Goal: Task Accomplishment & Management: Manage account settings

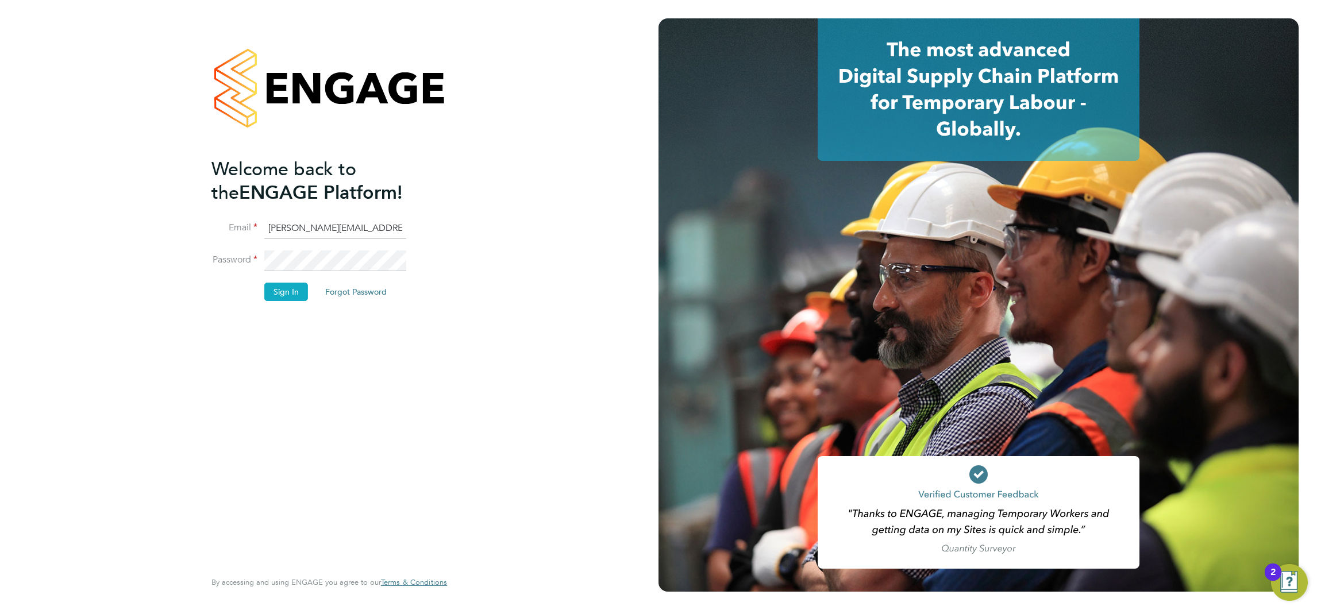
click at [288, 295] on button "Sign In" at bounding box center [286, 292] width 44 height 18
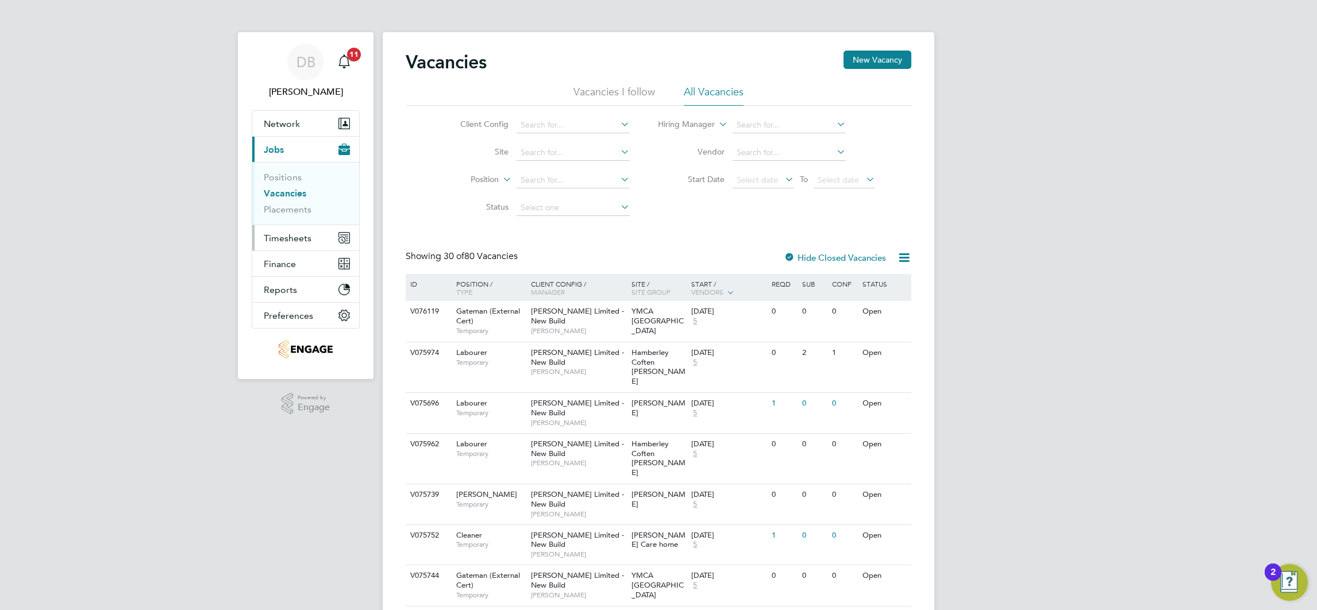
click at [298, 241] on span "Timesheets" at bounding box center [288, 238] width 48 height 11
click at [302, 201] on link "Timesheets" at bounding box center [288, 203] width 48 height 11
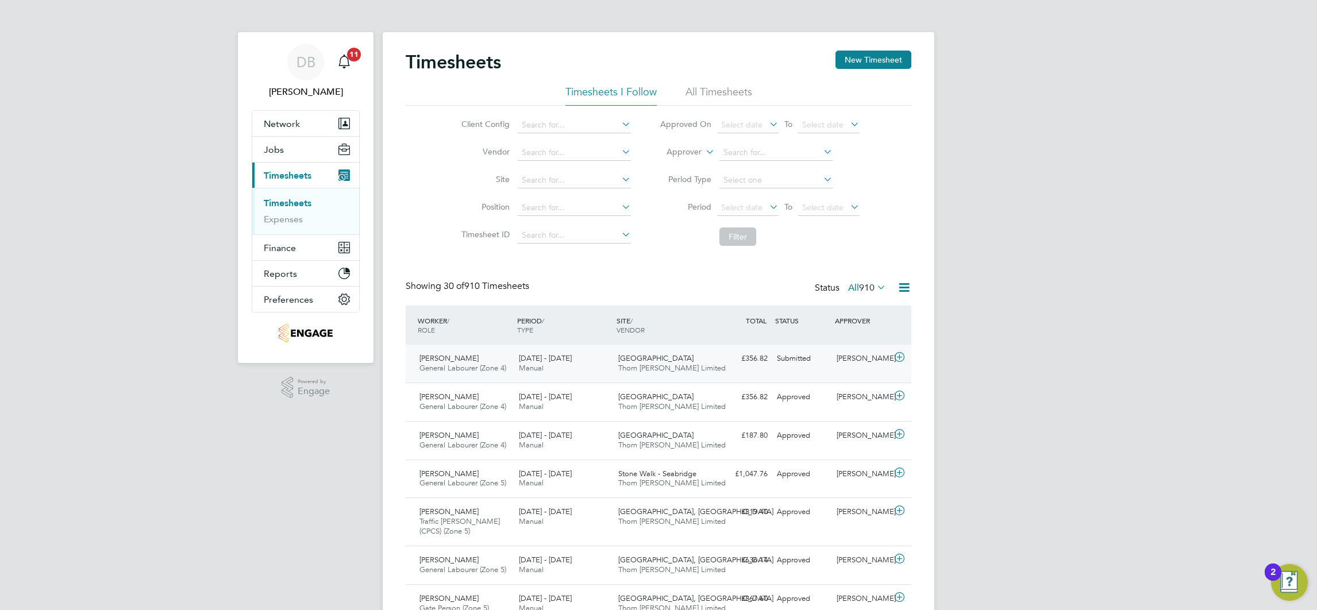
click at [836, 360] on div "Nabeel Anwar" at bounding box center [862, 358] width 60 height 19
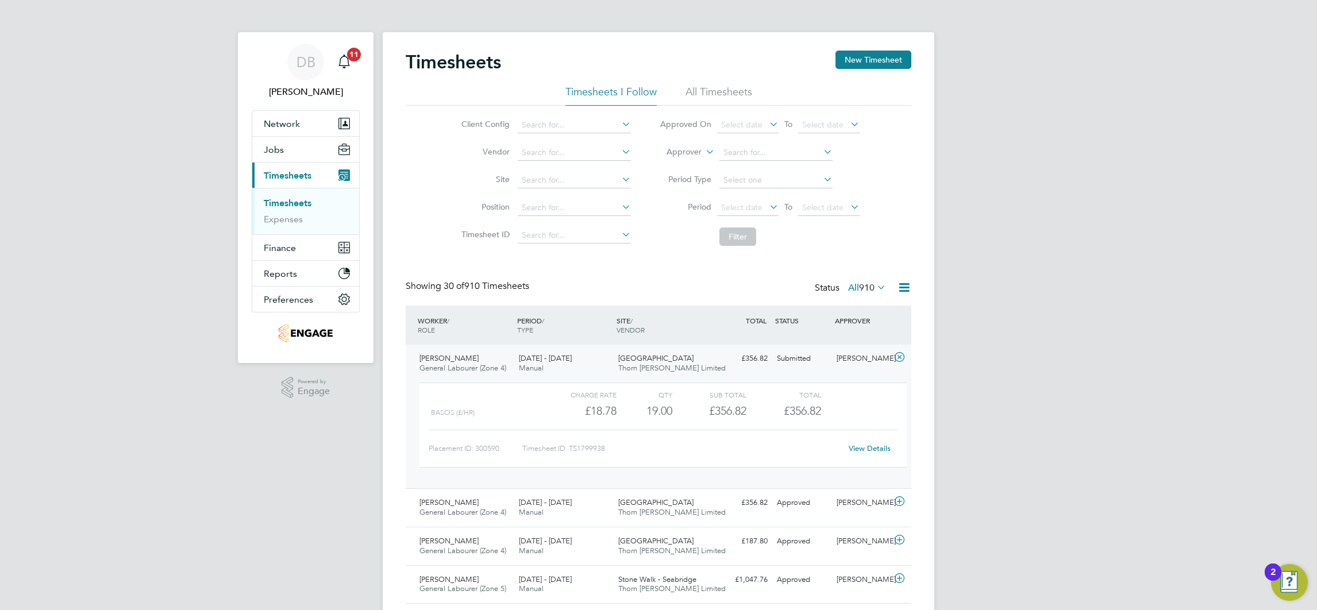
click at [870, 448] on link "View Details" at bounding box center [870, 449] width 42 height 10
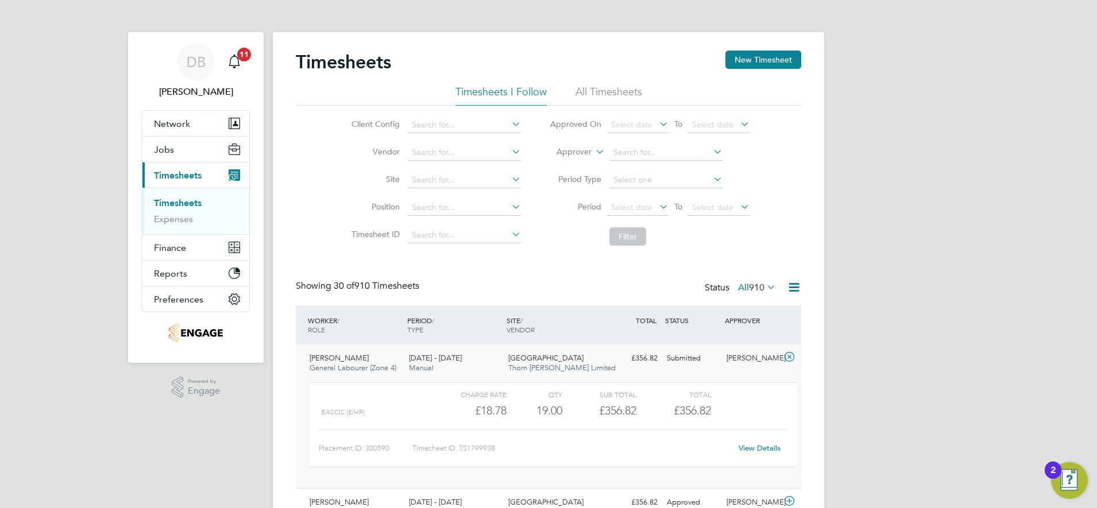
scroll to position [29, 100]
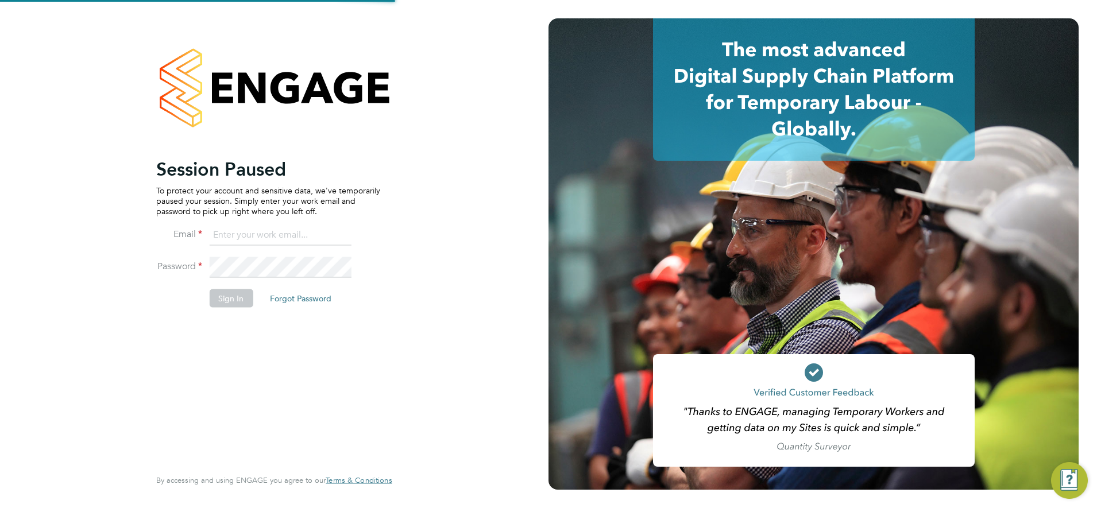
type input "daniel.bassett@thornbaker.co.uk"
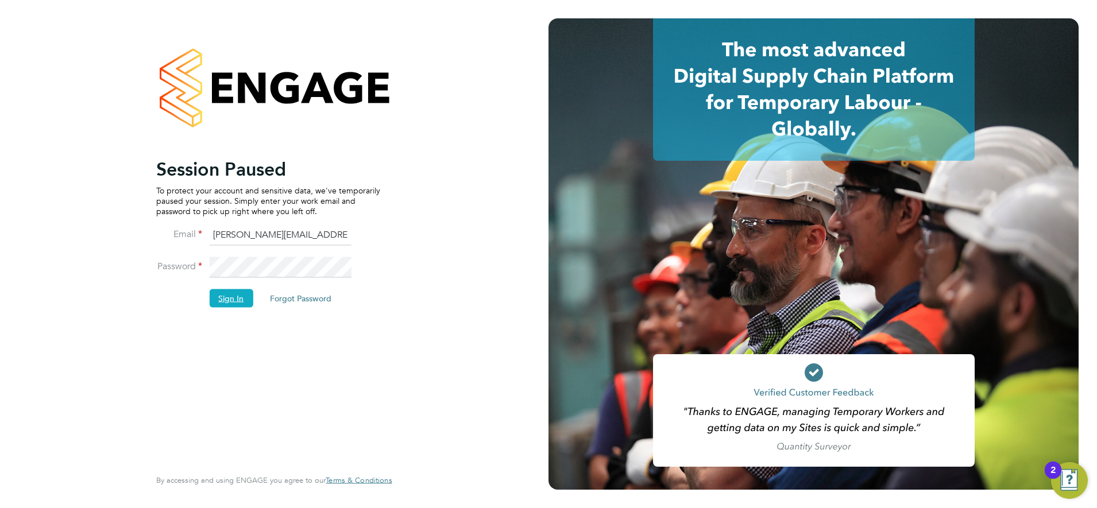
click at [237, 296] on button "Sign In" at bounding box center [231, 298] width 44 height 18
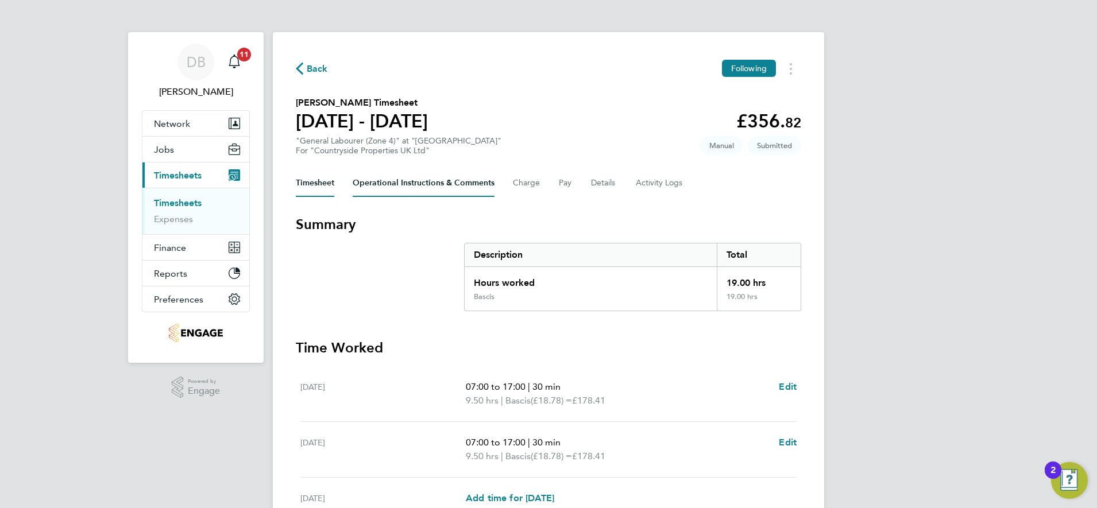
click at [465, 178] on Comments-tab "Operational Instructions & Comments" at bounding box center [424, 183] width 142 height 28
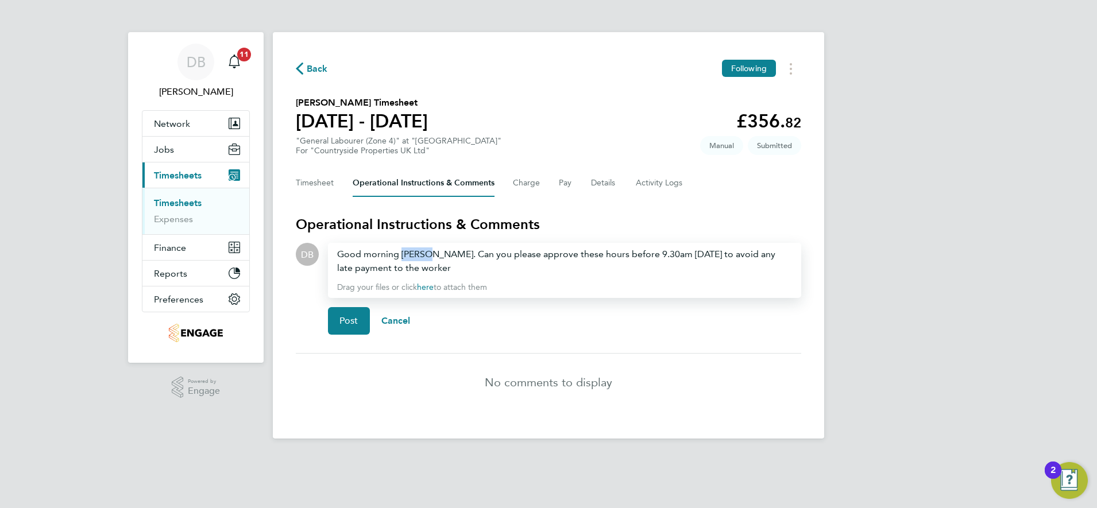
drag, startPoint x: 430, startPoint y: 256, endPoint x: 401, endPoint y: 257, distance: 29.3
click at [401, 257] on div "Good morning Nabeel. Can you please approve these hours before 9.30am today to …" at bounding box center [564, 262] width 455 height 28
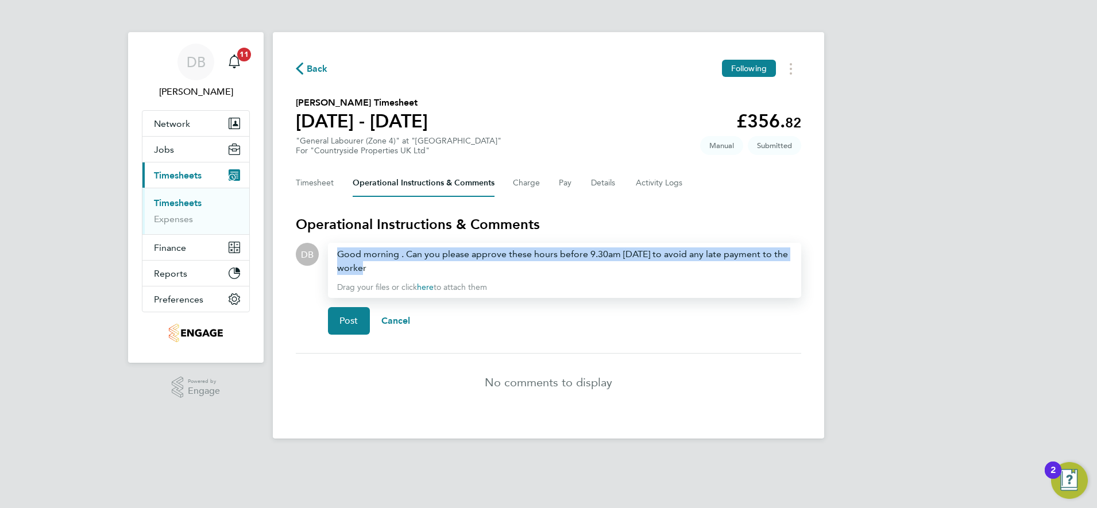
drag, startPoint x: 372, startPoint y: 267, endPoint x: 329, endPoint y: 255, distance: 44.2
click at [329, 255] on div "Good morning . Can you please approve these hours before 9.30am today to avoid …" at bounding box center [564, 270] width 473 height 55
click at [379, 264] on div "Good morning . Can you please approve these hours before 9.30am today to avoid …" at bounding box center [564, 262] width 455 height 28
drag, startPoint x: 425, startPoint y: 269, endPoint x: 330, endPoint y: 260, distance: 95.2
click at [330, 260] on div "Good morning . Can you please approve these hours before 9.30am today to avoid …" at bounding box center [564, 270] width 473 height 55
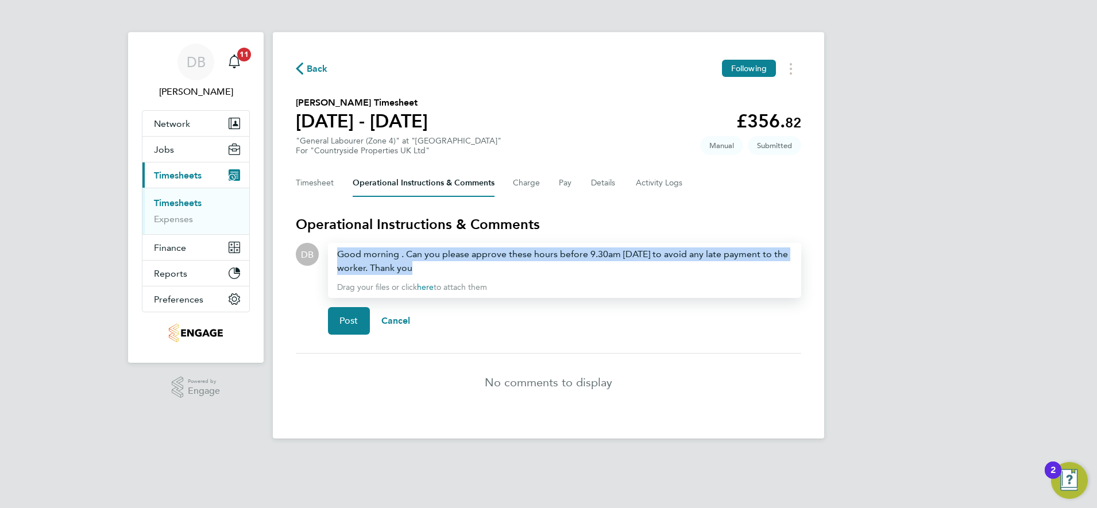
copy div "Good morning . Can you please approve these hours before 9.30am [DATE] to avoid…"
click at [345, 319] on span "Post" at bounding box center [349, 320] width 19 height 11
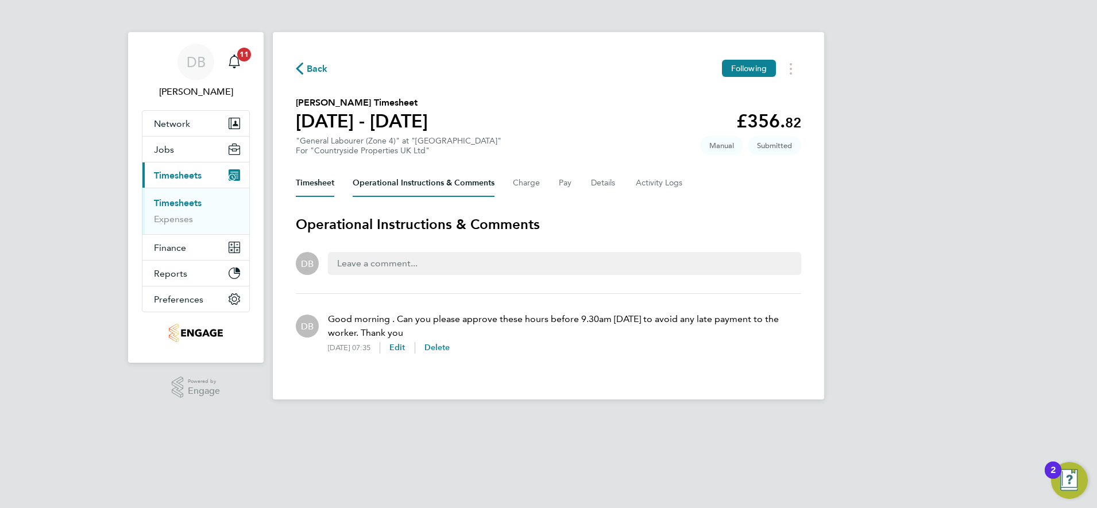
click at [329, 183] on button "Timesheet" at bounding box center [315, 183] width 38 height 28
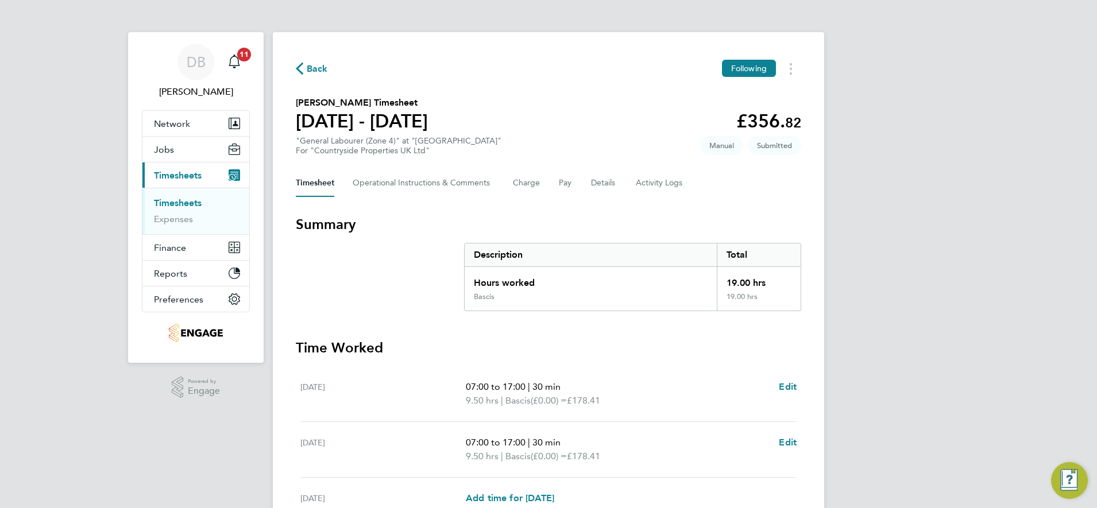
click at [319, 69] on span "Back" at bounding box center [317, 69] width 21 height 14
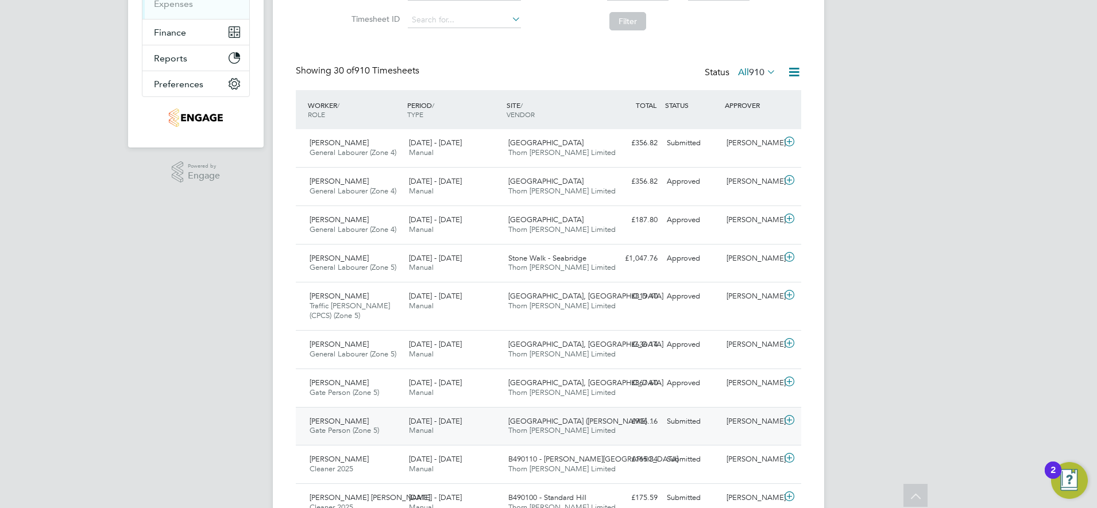
click at [730, 429] on div "Callum Bradbury" at bounding box center [752, 422] width 60 height 19
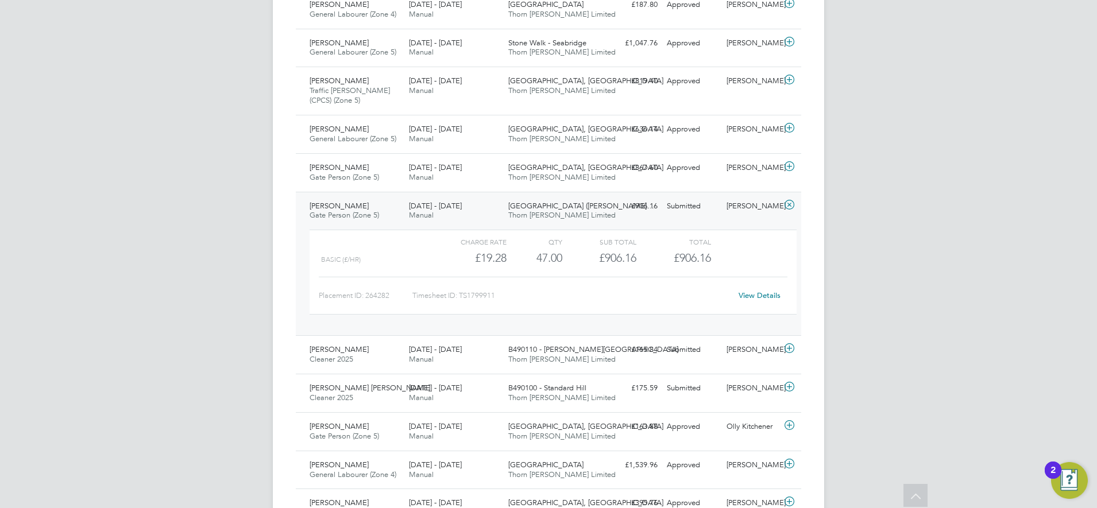
click at [761, 291] on div "View Details" at bounding box center [759, 296] width 56 height 18
click at [761, 295] on link "View Details" at bounding box center [760, 296] width 42 height 10
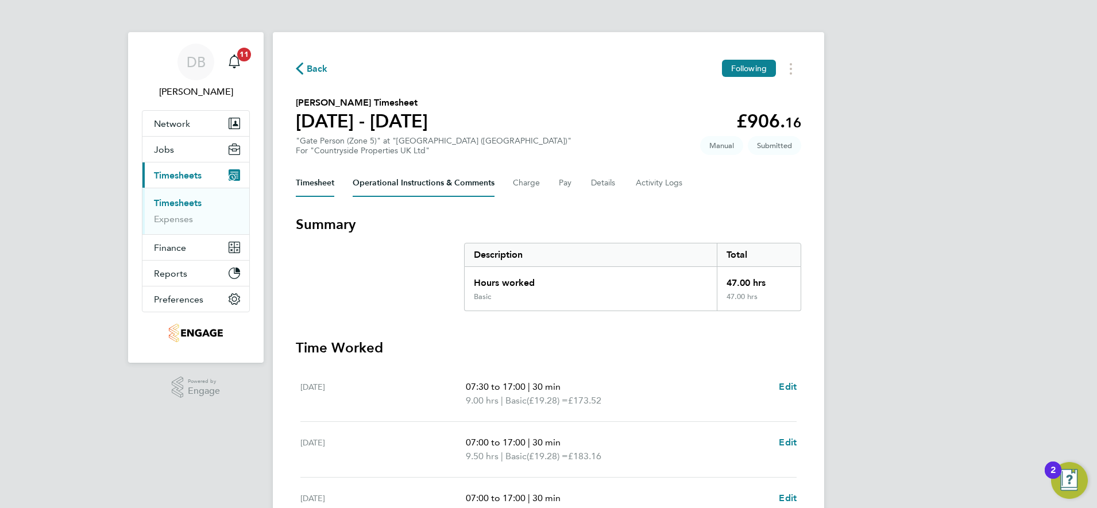
click at [424, 184] on Comments-tab "Operational Instructions & Comments" at bounding box center [424, 183] width 142 height 28
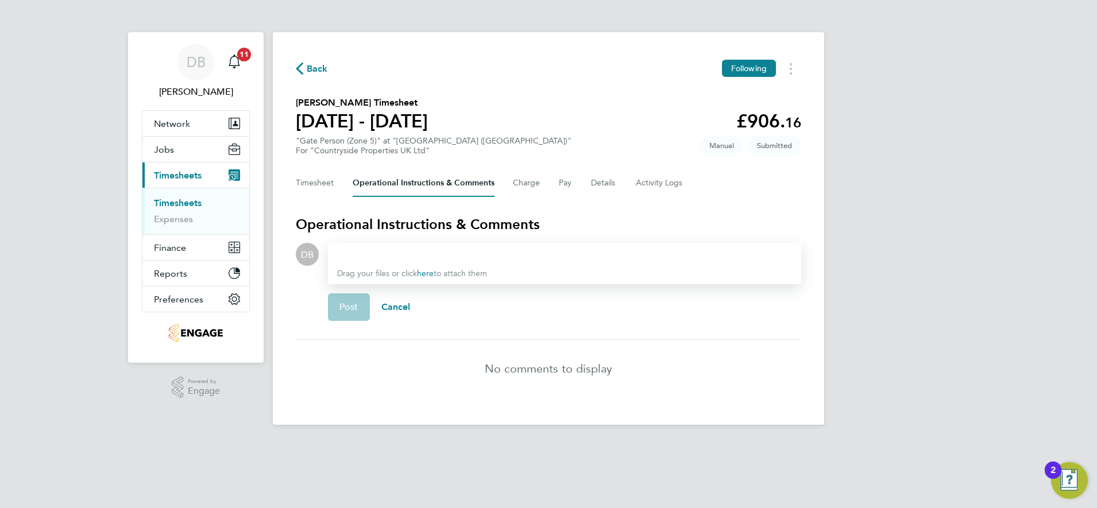
click at [408, 257] on div at bounding box center [564, 255] width 455 height 14
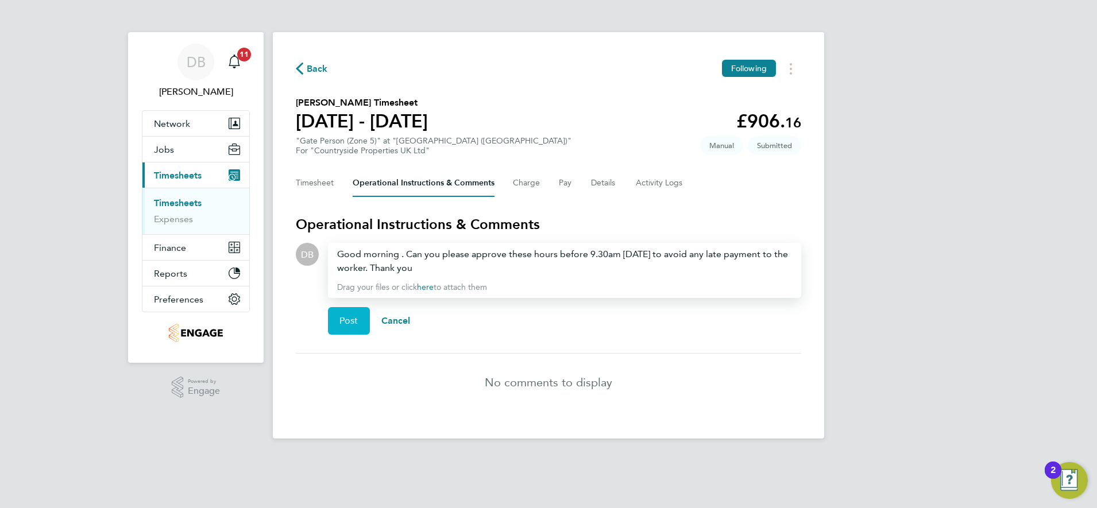
click at [357, 316] on span "Post" at bounding box center [349, 320] width 19 height 11
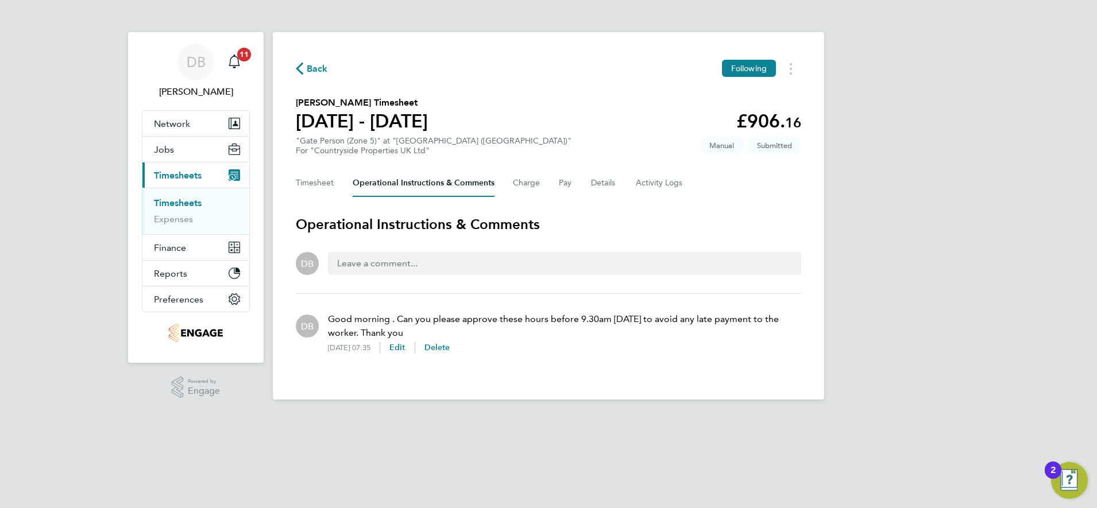
click at [311, 74] on span "Back" at bounding box center [317, 69] width 21 height 14
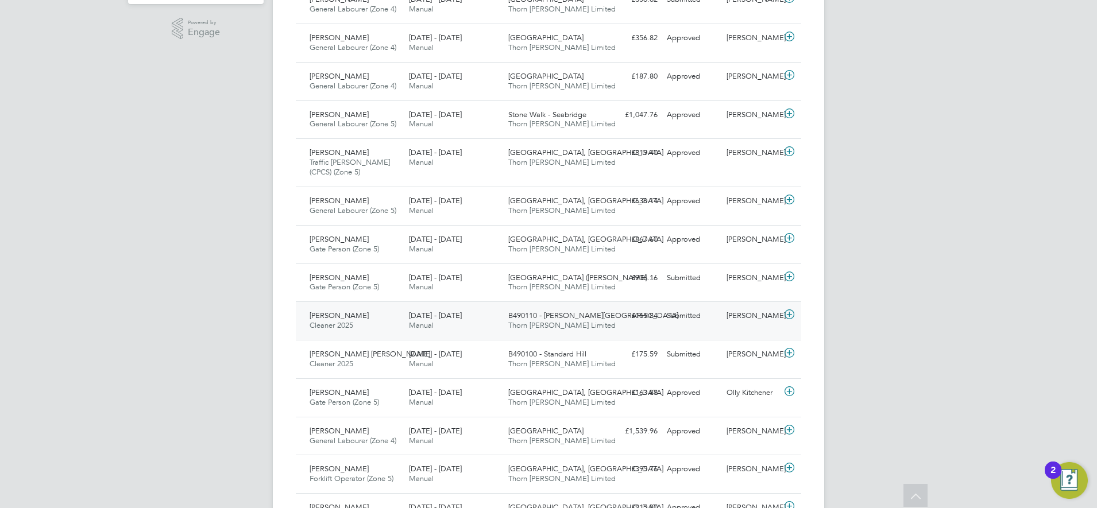
click at [739, 322] on div "[PERSON_NAME]" at bounding box center [752, 316] width 60 height 19
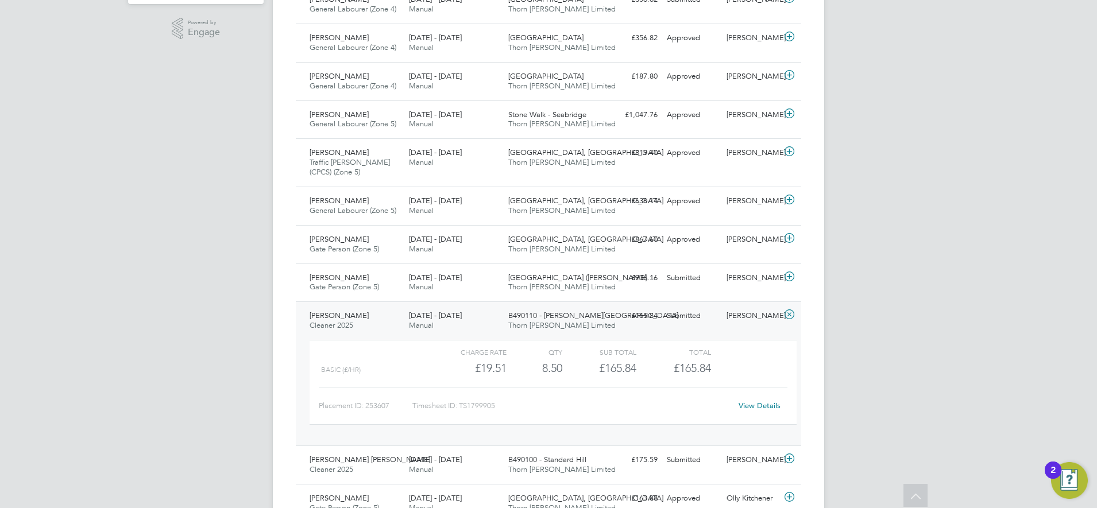
click at [747, 404] on link "View Details" at bounding box center [760, 406] width 42 height 10
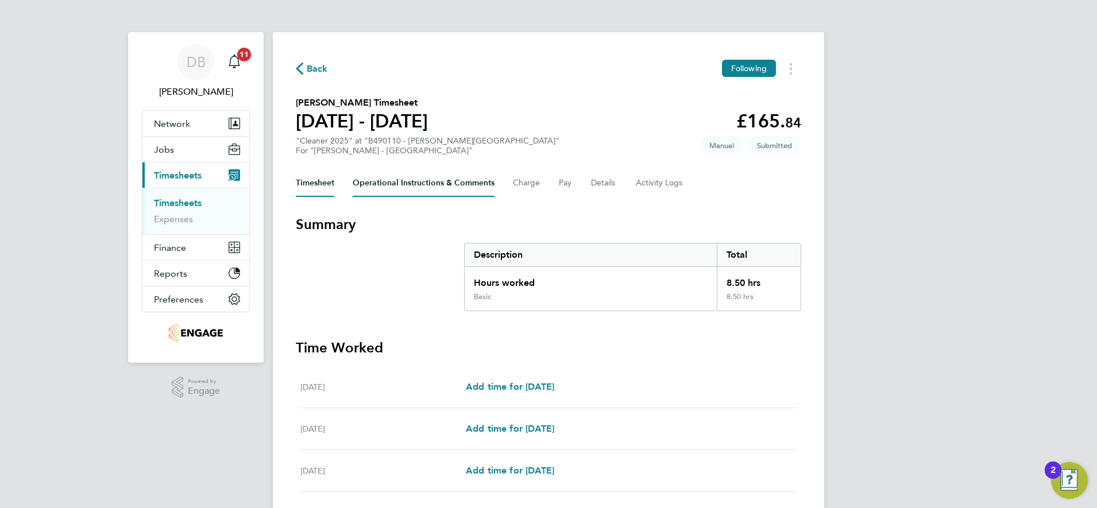
click at [421, 188] on Comments-tab "Operational Instructions & Comments" at bounding box center [424, 183] width 142 height 28
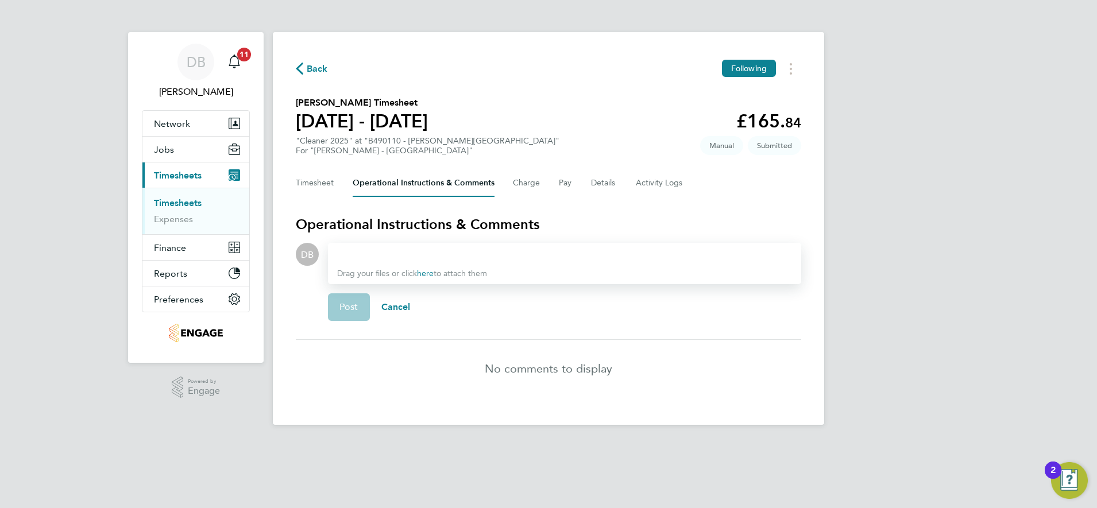
click at [380, 260] on div at bounding box center [564, 255] width 455 height 14
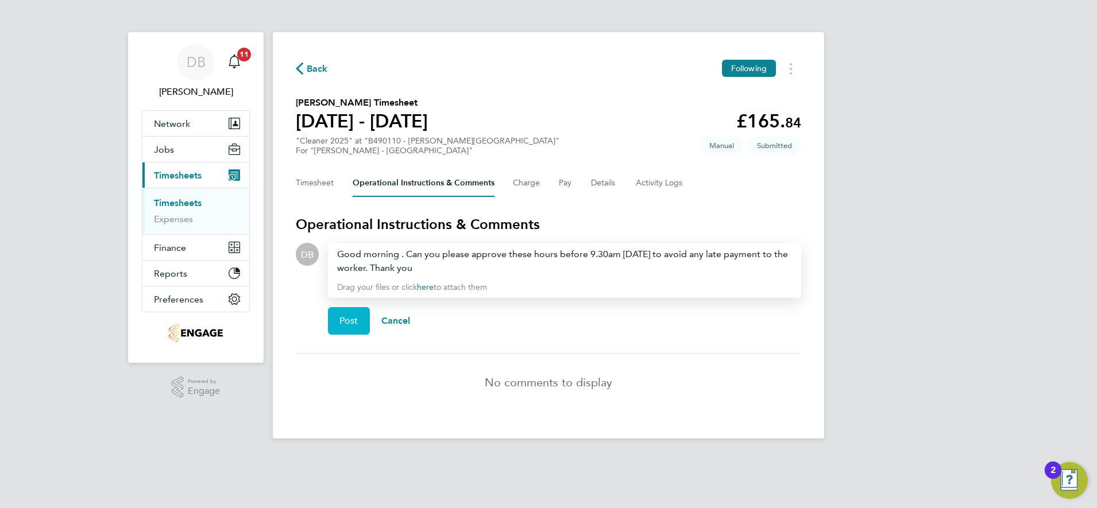
click at [359, 323] on button "Post" at bounding box center [349, 321] width 42 height 28
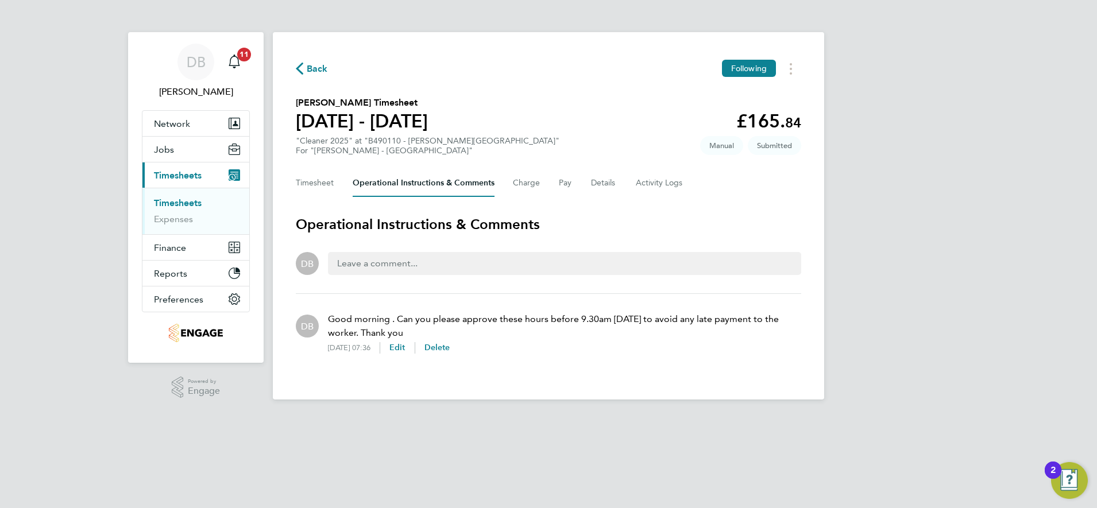
click at [318, 68] on span "Back" at bounding box center [317, 69] width 21 height 14
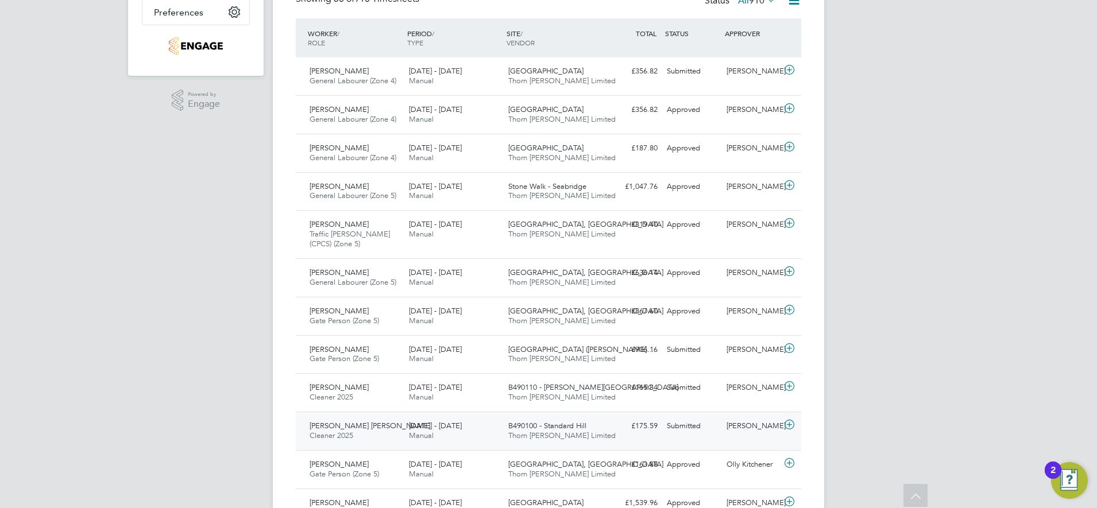
click at [742, 431] on div "Charlie Workman" at bounding box center [752, 426] width 60 height 19
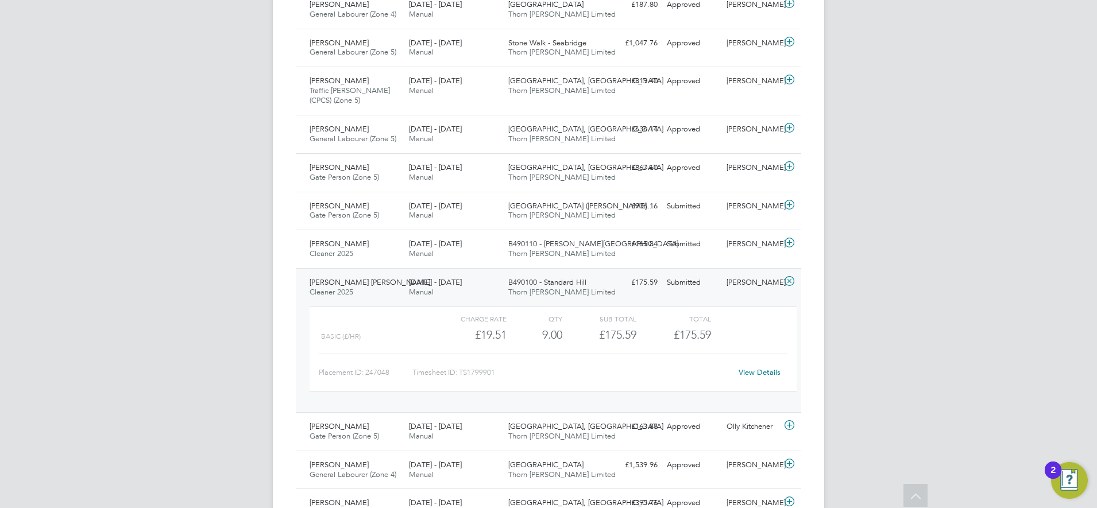
click at [748, 371] on link "View Details" at bounding box center [760, 373] width 42 height 10
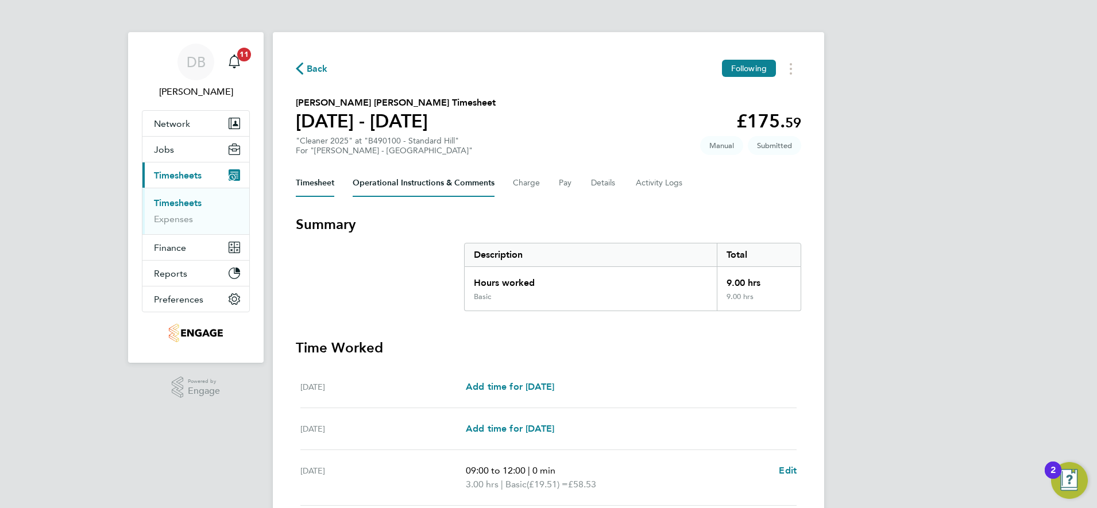
click at [387, 188] on Comments-tab "Operational Instructions & Comments" at bounding box center [424, 183] width 142 height 28
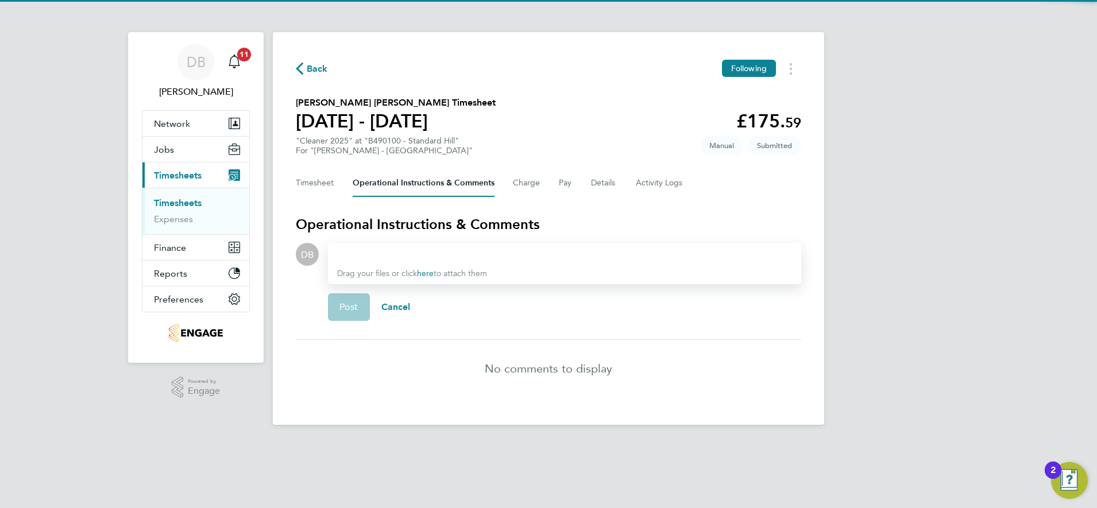
click at [381, 244] on div "Drag your files or click here to attach them" at bounding box center [564, 263] width 473 height 41
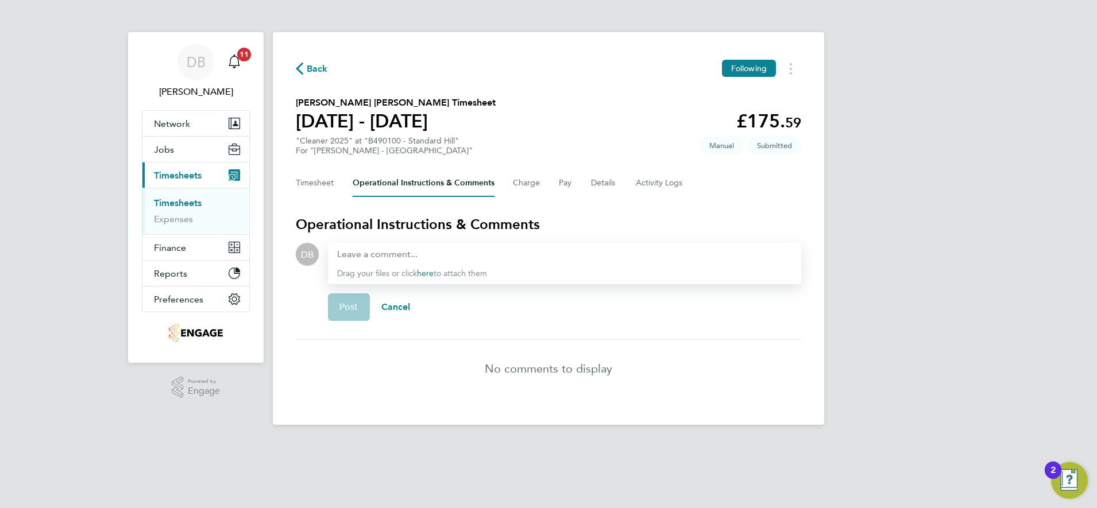
click at [389, 258] on div at bounding box center [564, 255] width 455 height 14
click at [411, 256] on div at bounding box center [564, 255] width 455 height 14
paste div
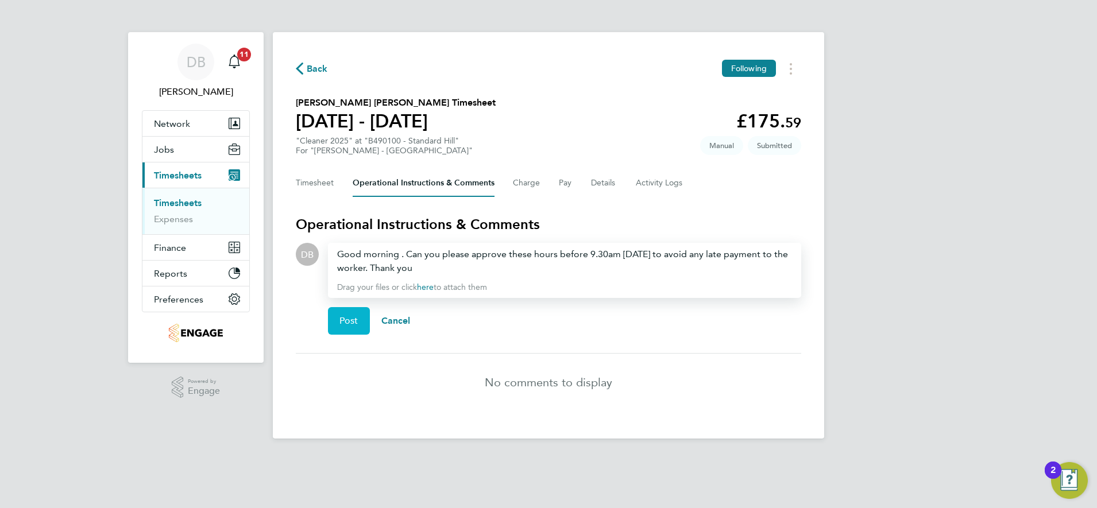
click at [345, 325] on span "Post" at bounding box center [349, 320] width 19 height 11
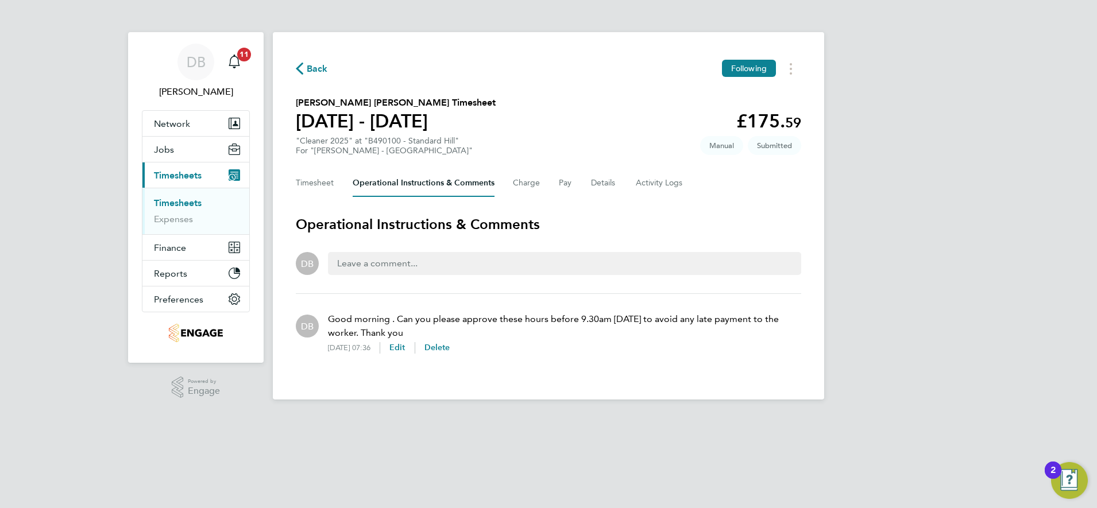
click at [295, 67] on div "Back Following [PERSON_NAME] [PERSON_NAME] Timesheet [DATE] - [DATE] £175. 59 "…" at bounding box center [549, 216] width 552 height 368
click at [299, 68] on icon "button" at bounding box center [299, 69] width 7 height 12
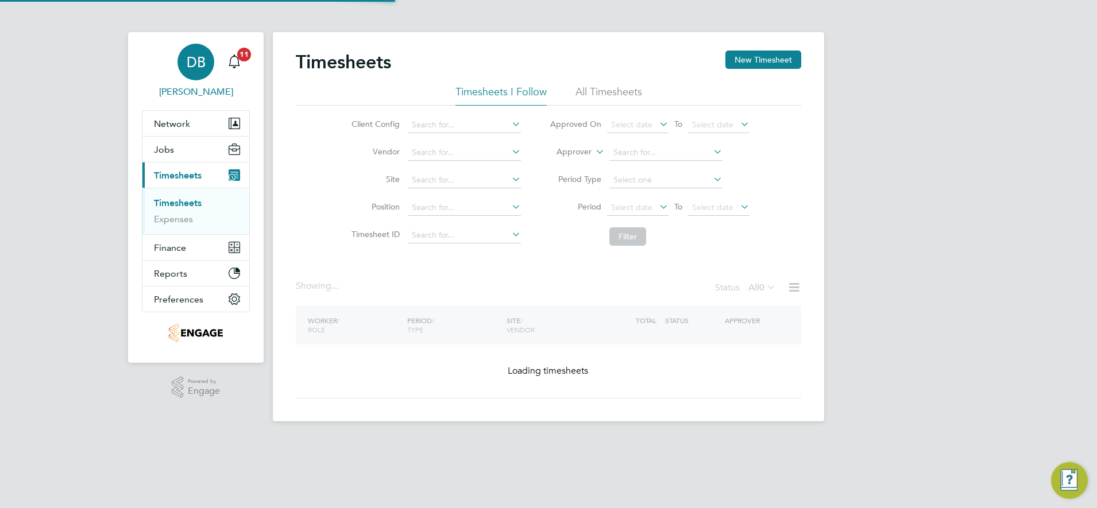
click at [178, 68] on div "DB" at bounding box center [196, 62] width 37 height 37
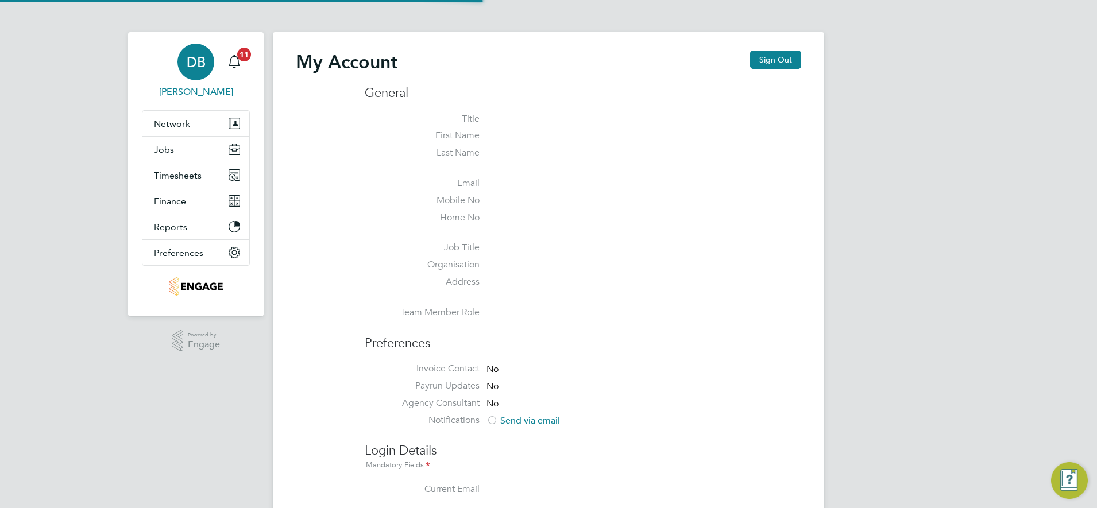
type input "[PERSON_NAME][EMAIL_ADDRESS][PERSON_NAME][DOMAIN_NAME]"
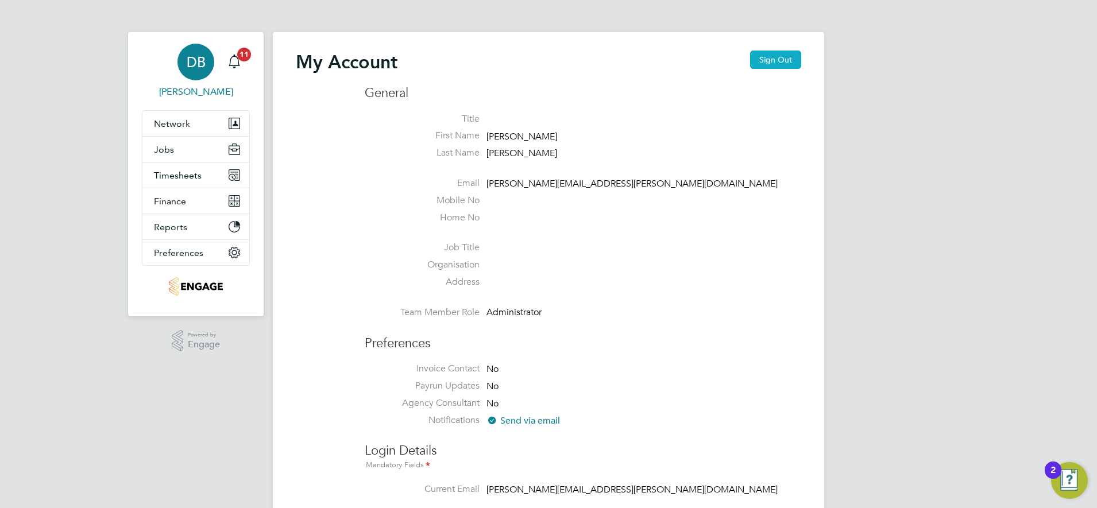
click at [762, 62] on button "Sign Out" at bounding box center [775, 60] width 51 height 18
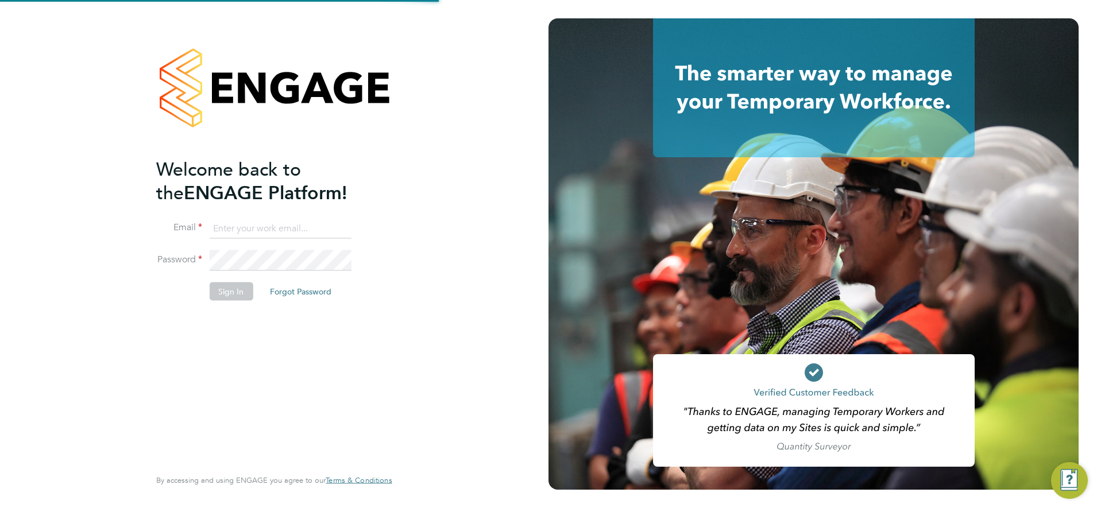
type input "[PERSON_NAME][EMAIL_ADDRESS][PERSON_NAME][DOMAIN_NAME]"
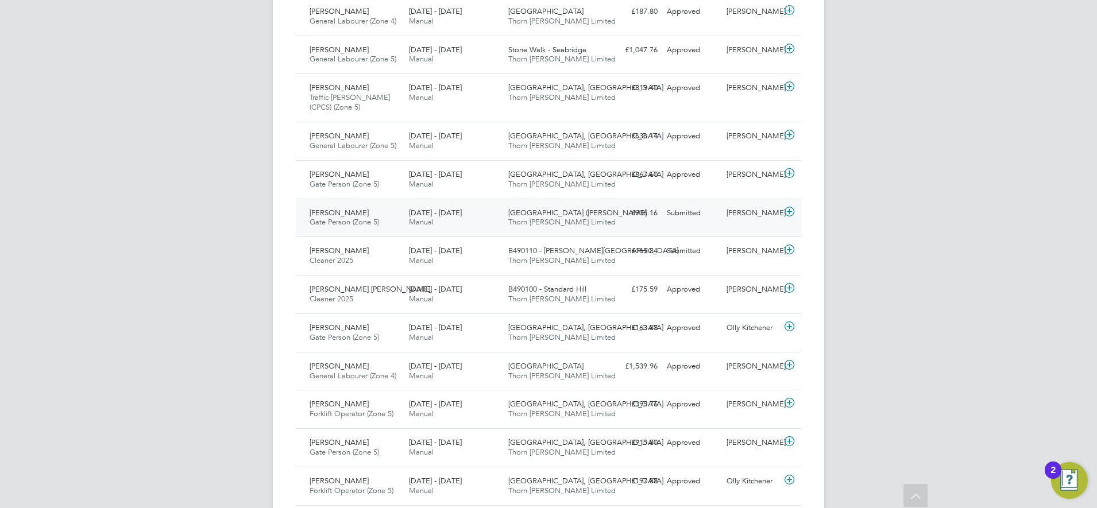
scroll to position [431, 0]
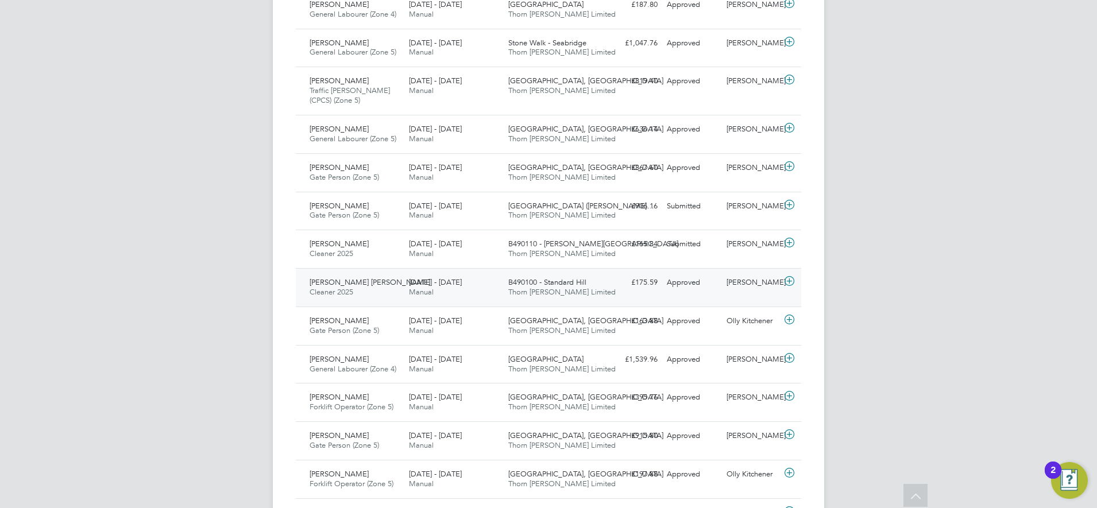
click at [744, 292] on div "Charlie Workman" at bounding box center [752, 282] width 60 height 19
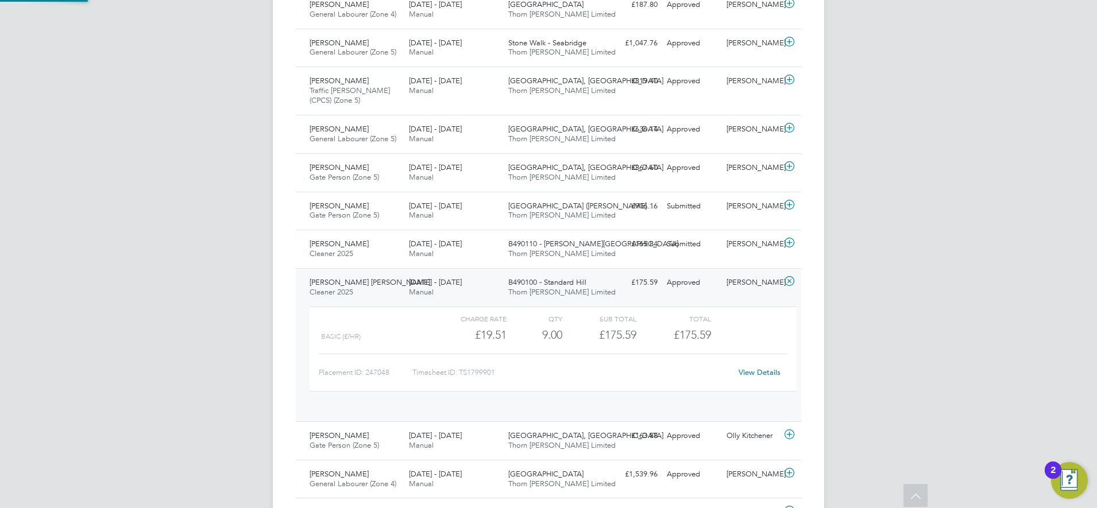
scroll to position [20, 112]
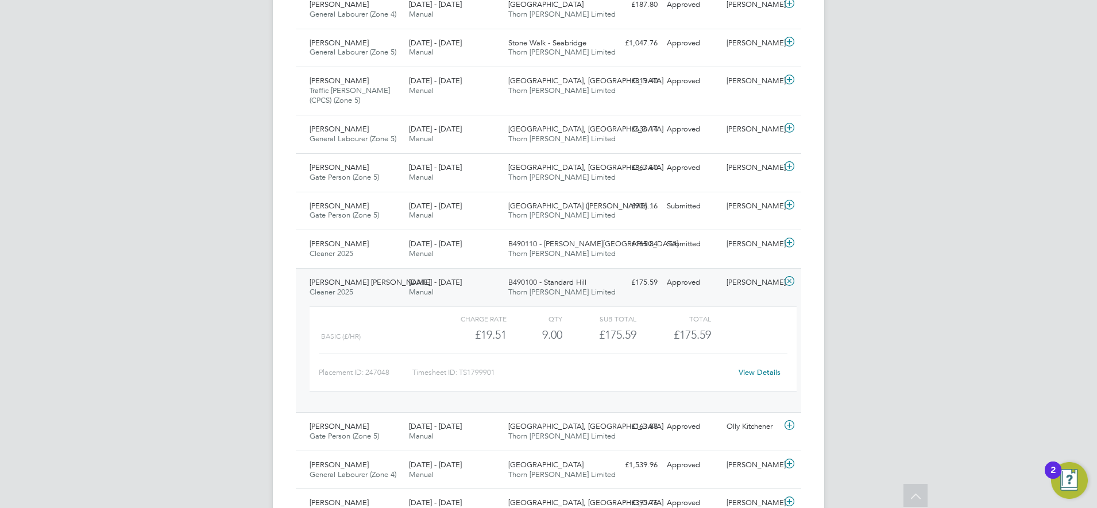
click at [762, 372] on link "View Details" at bounding box center [760, 373] width 42 height 10
click at [866, 314] on div "DB Daniel Bassett Notifications 12 Applications: Network Team Members Businesse…" at bounding box center [548, 422] width 1097 height 1706
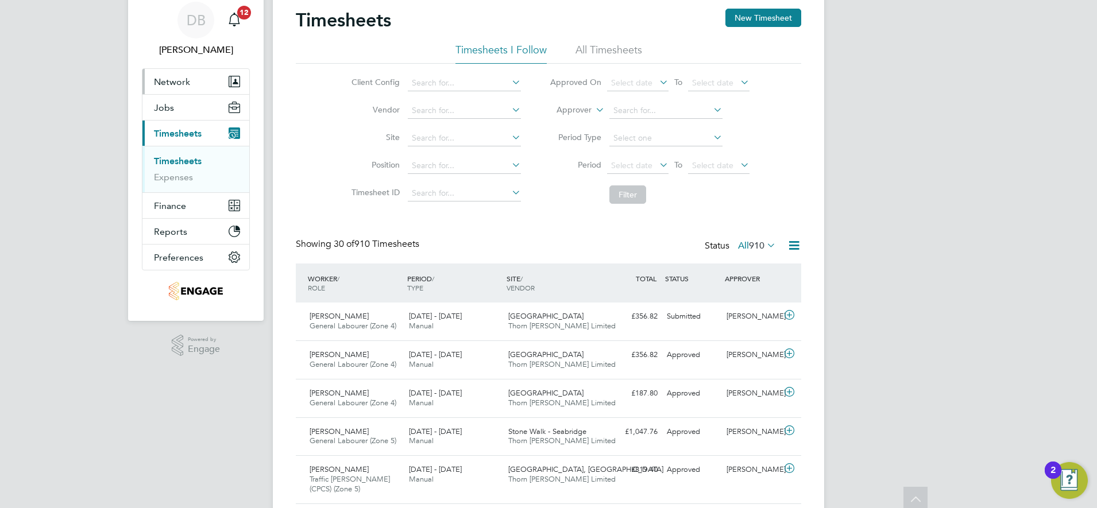
scroll to position [0, 0]
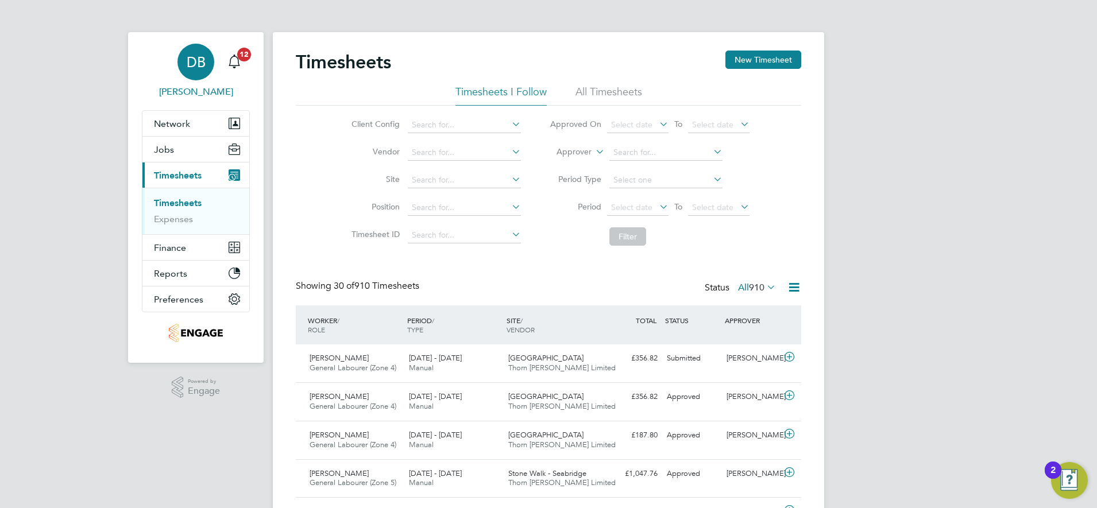
drag, startPoint x: 206, startPoint y: 64, endPoint x: 214, endPoint y: 65, distance: 7.7
click at [206, 64] on div "DB" at bounding box center [196, 62] width 37 height 37
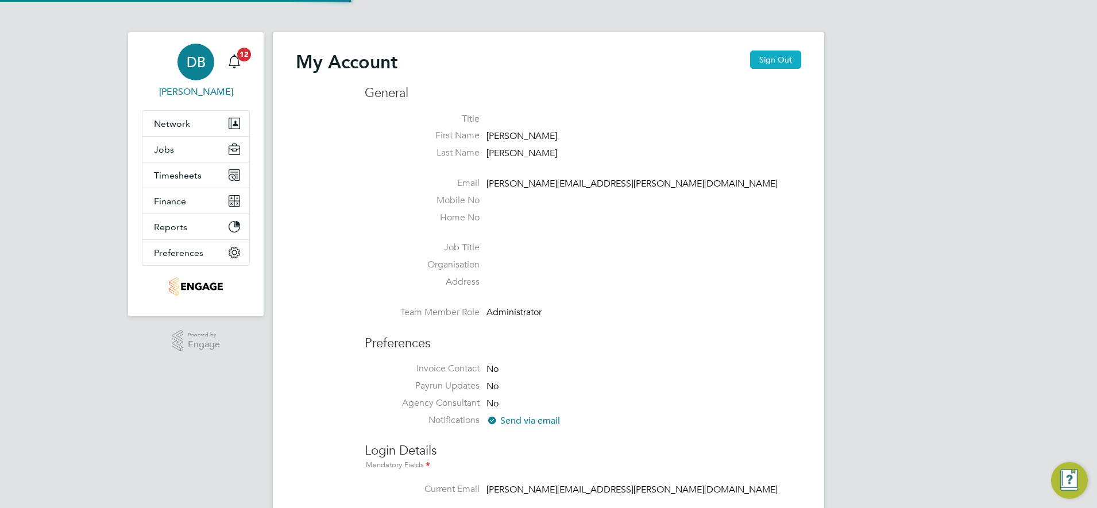
type input "daniel.bassett@thornbaker.co.uk"
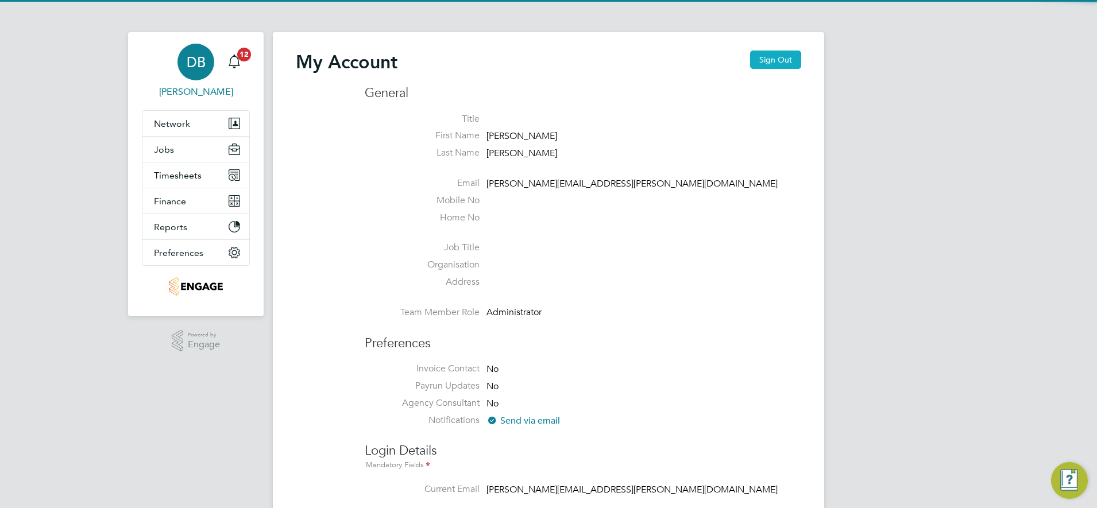
click at [772, 60] on button "Sign Out" at bounding box center [775, 60] width 51 height 18
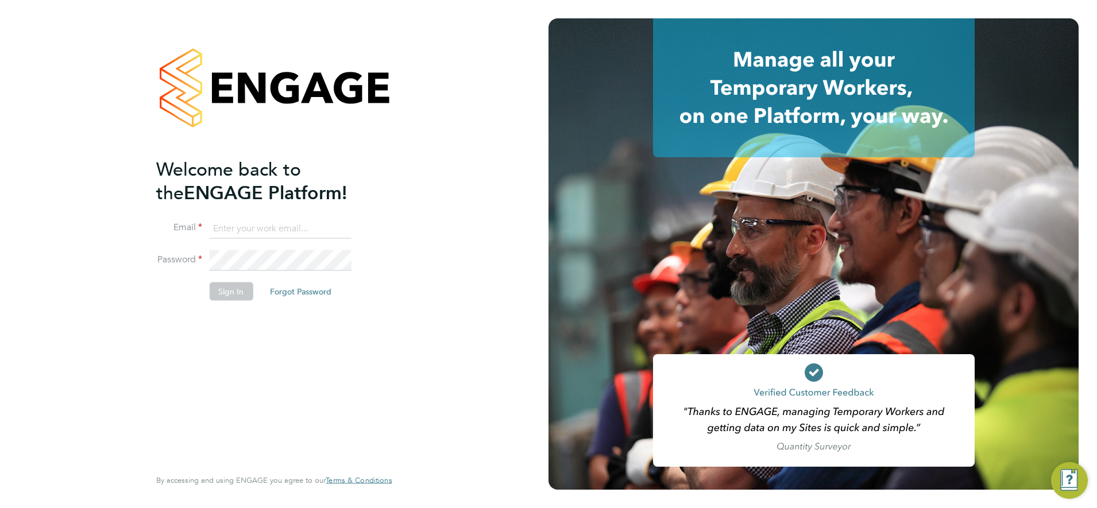
type input "daniel.bassett@thornbaker.co.uk"
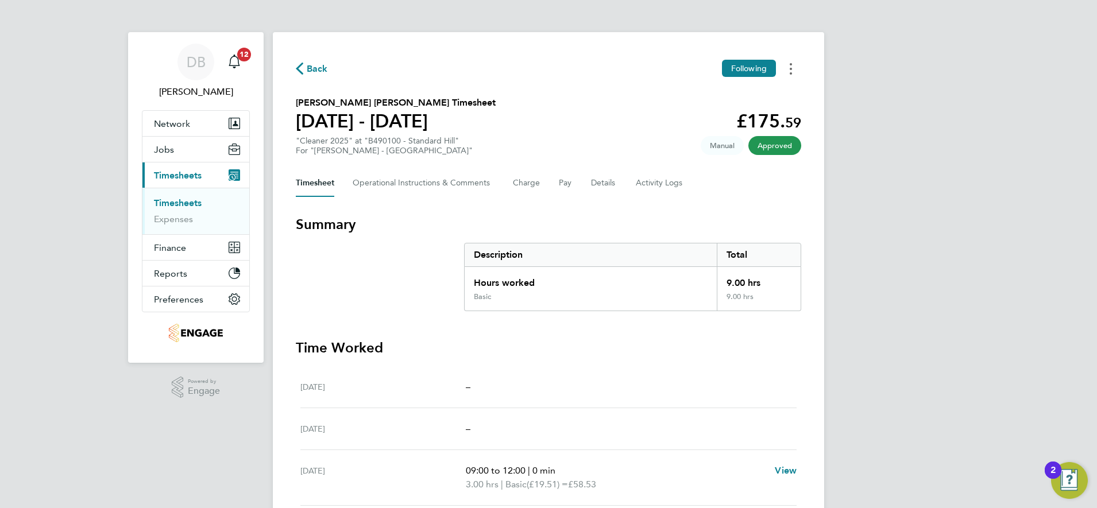
click at [793, 73] on button "Timesheets Menu" at bounding box center [791, 69] width 21 height 18
click at [728, 97] on link "Download timesheet" at bounding box center [733, 94] width 138 height 23
